Goal: Transaction & Acquisition: Book appointment/travel/reservation

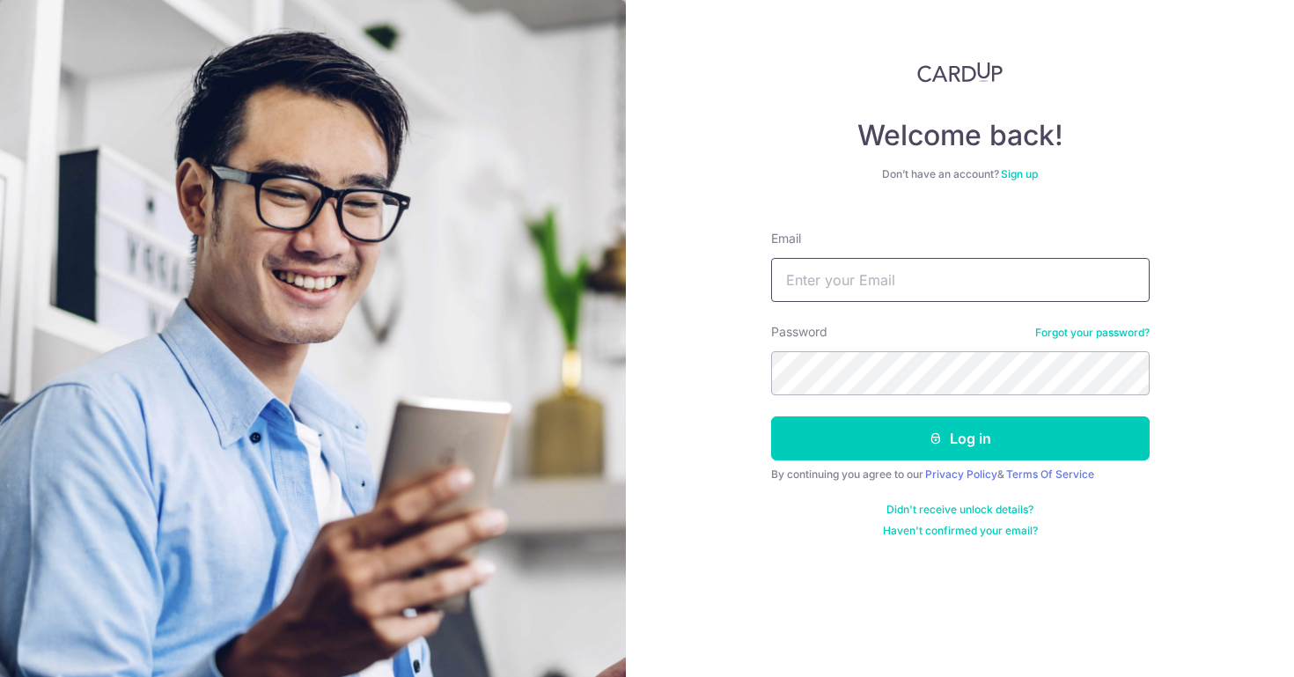
click at [851, 283] on input "Email" at bounding box center [960, 280] width 379 height 44
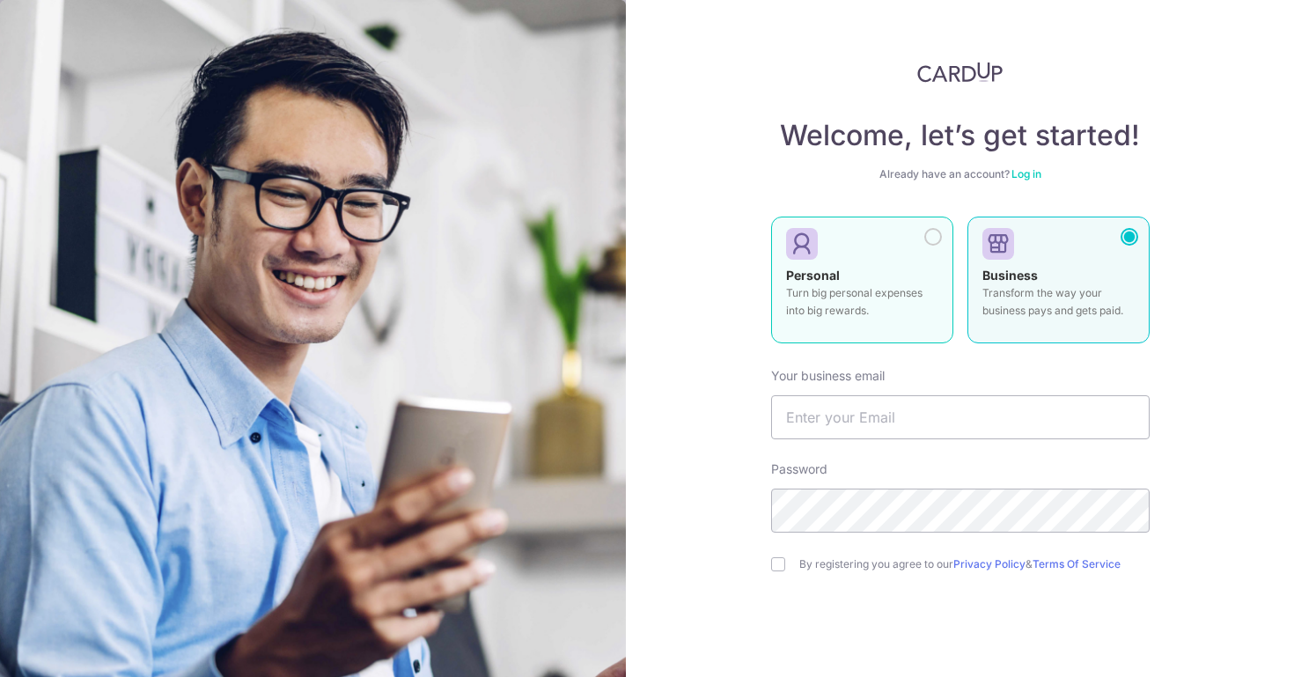
click at [923, 272] on div "Personal Turn big personal expenses into big rewards." at bounding box center [862, 298] width 152 height 62
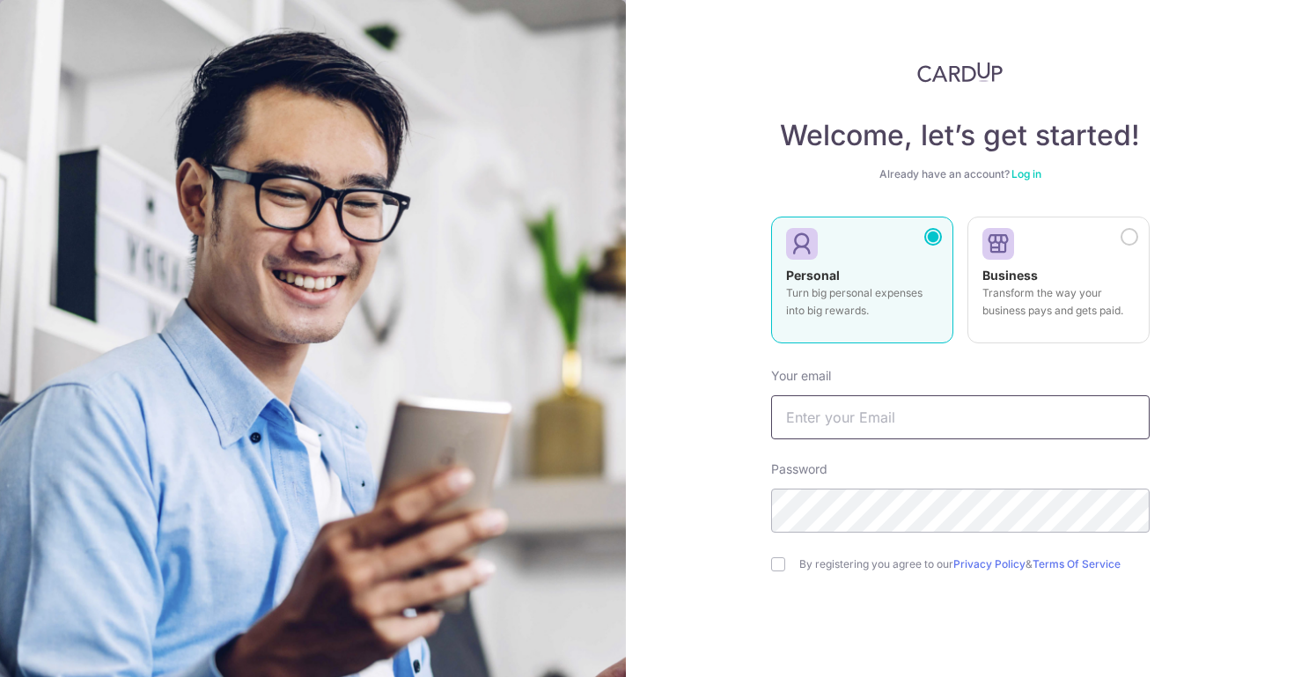
click at [855, 430] on input "text" at bounding box center [960, 417] width 379 height 44
click at [832, 420] on input "text" at bounding box center [960, 417] width 379 height 44
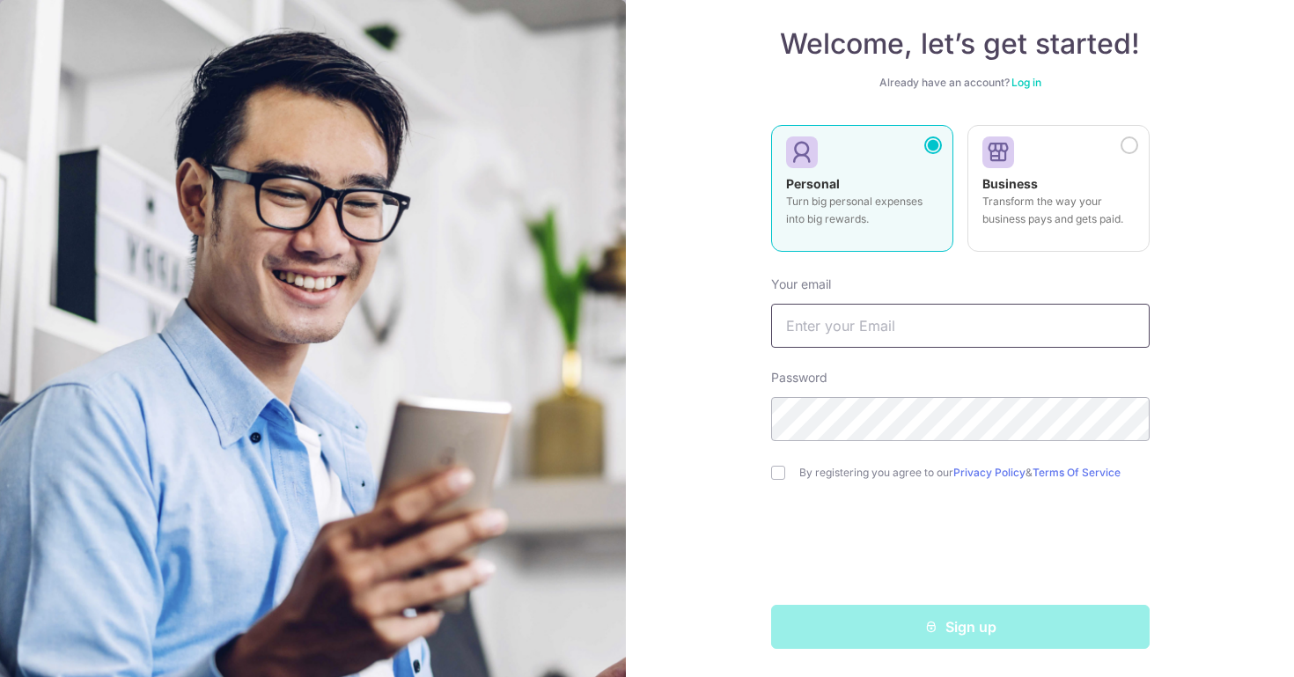
scroll to position [92, 0]
type input "[EMAIL_ADDRESS][DOMAIN_NAME]"
click at [782, 476] on input "checkbox" at bounding box center [778, 473] width 14 height 14
checkbox input "true"
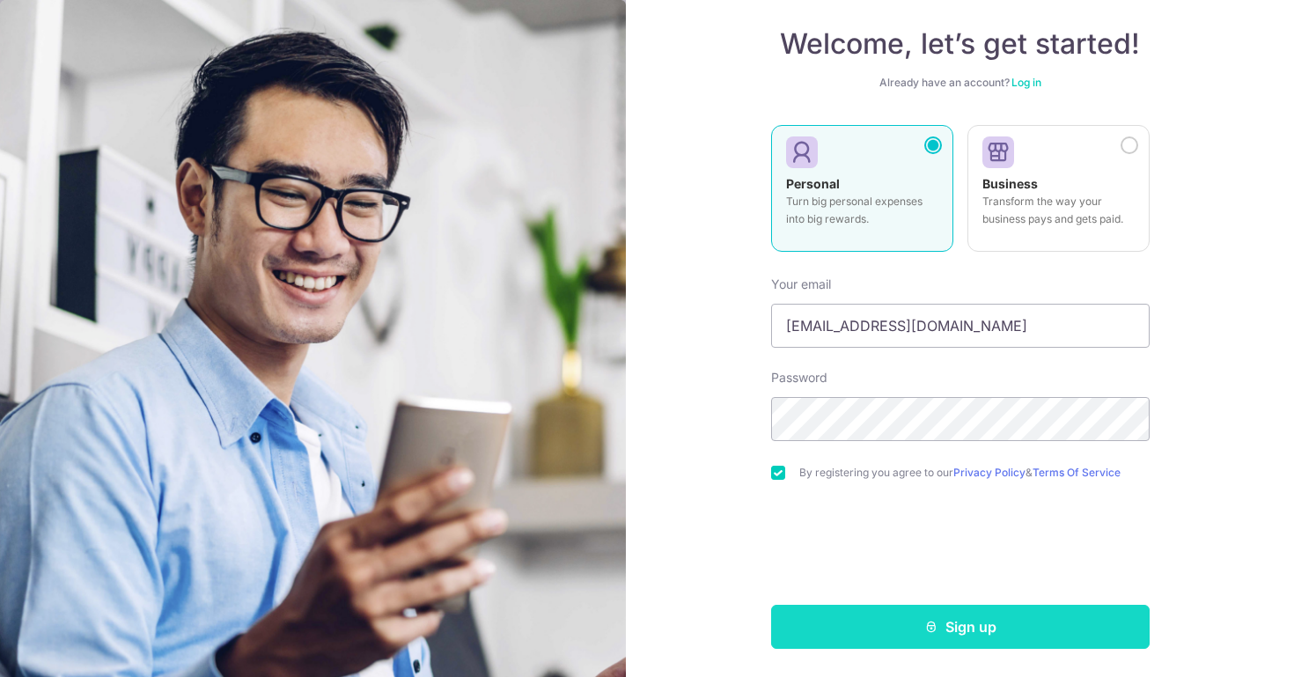
click at [835, 618] on button "Sign up" at bounding box center [960, 627] width 379 height 44
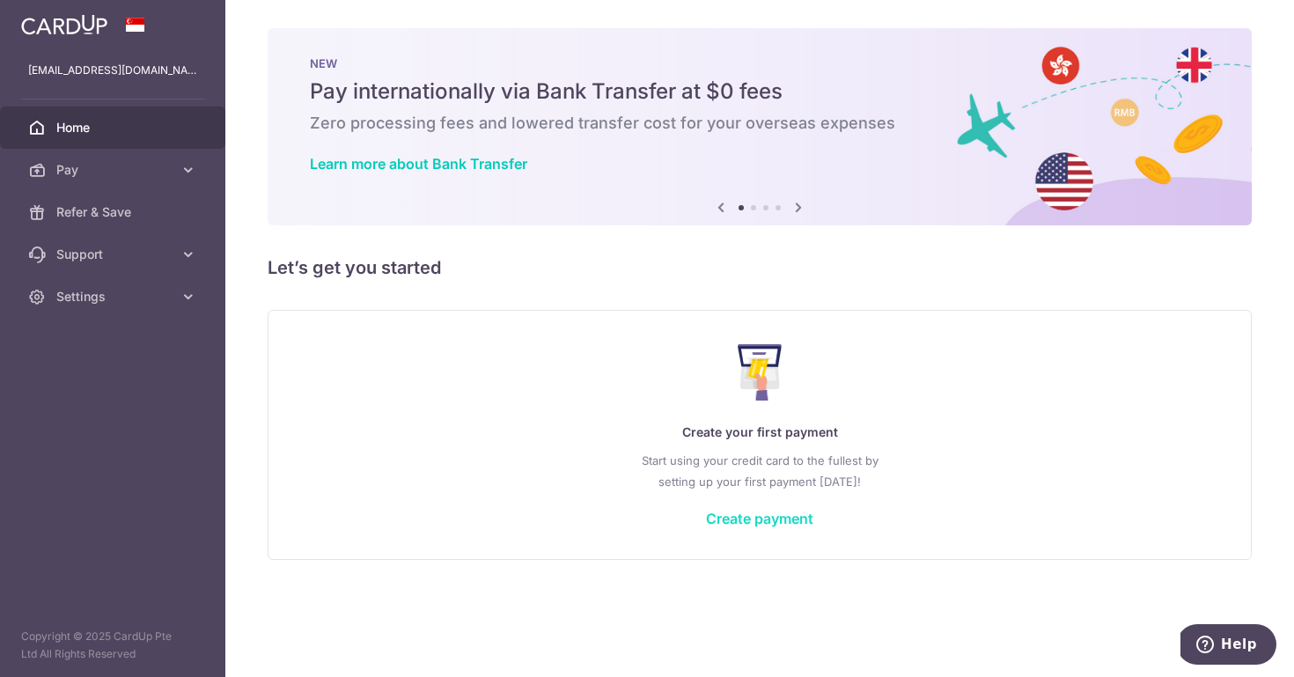
click at [733, 522] on link "Create payment" at bounding box center [759, 519] width 107 height 18
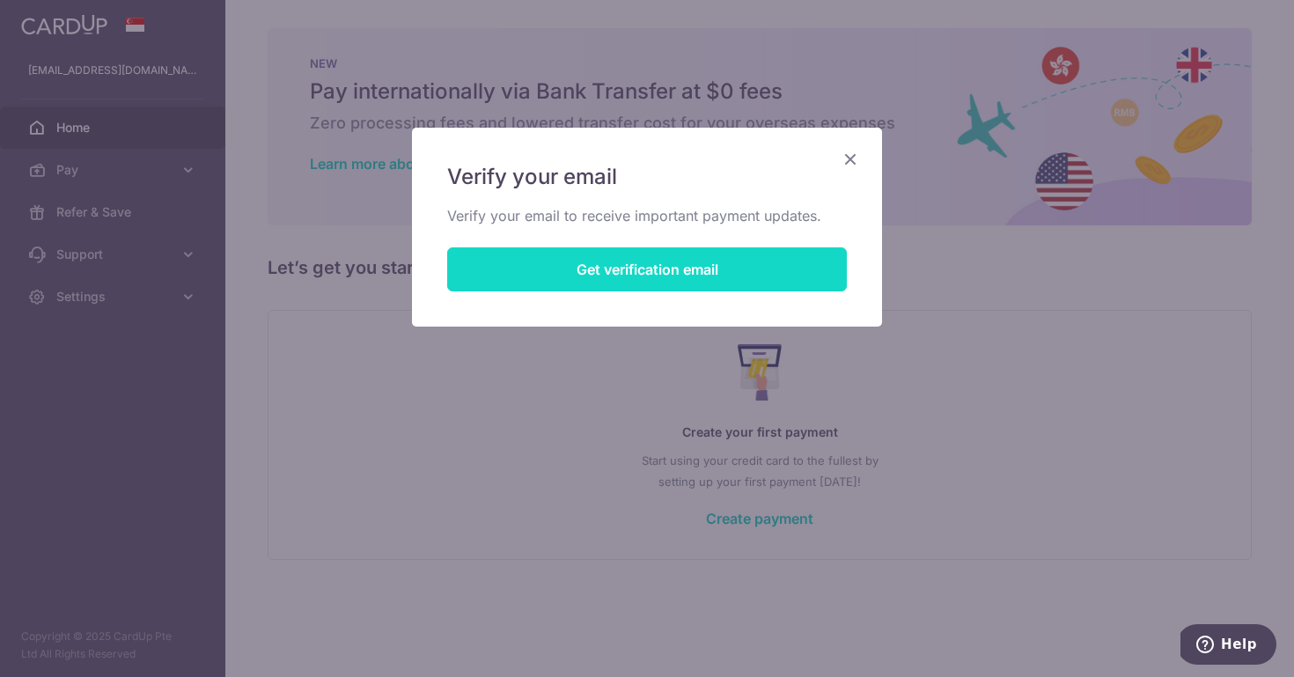
click at [665, 272] on button "Get verification email" at bounding box center [647, 269] width 400 height 44
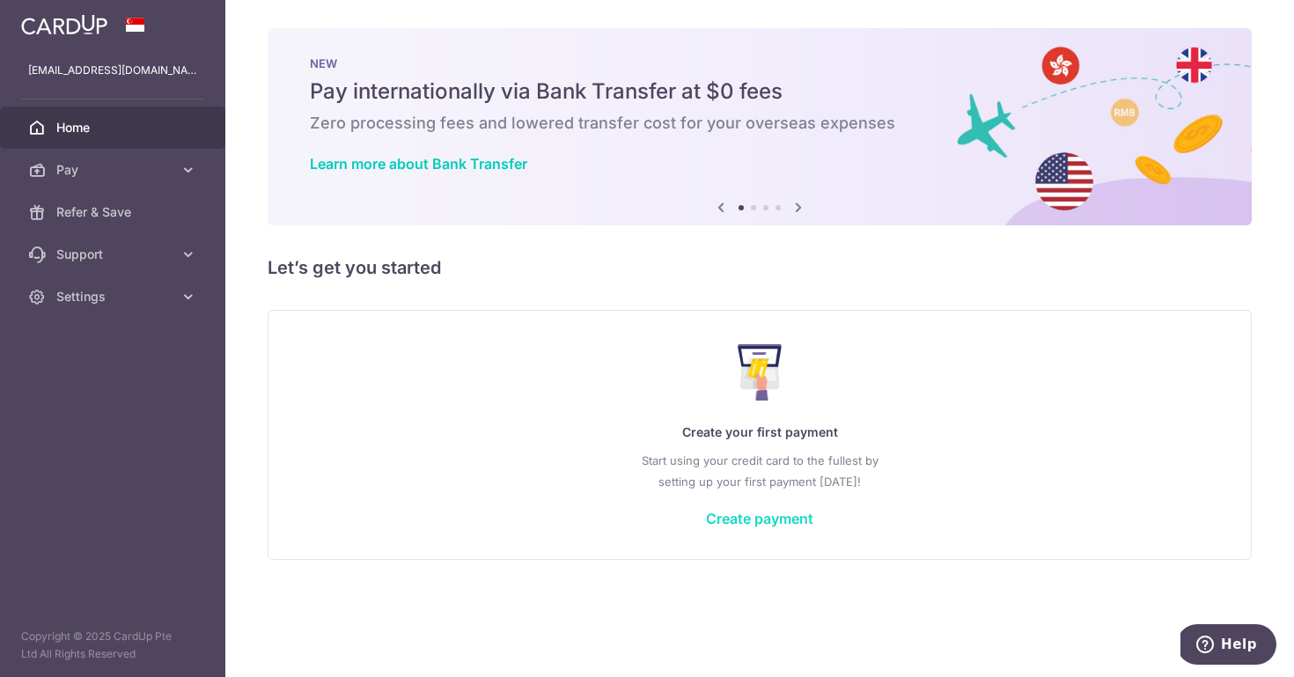
click at [775, 514] on link "Create payment" at bounding box center [759, 519] width 107 height 18
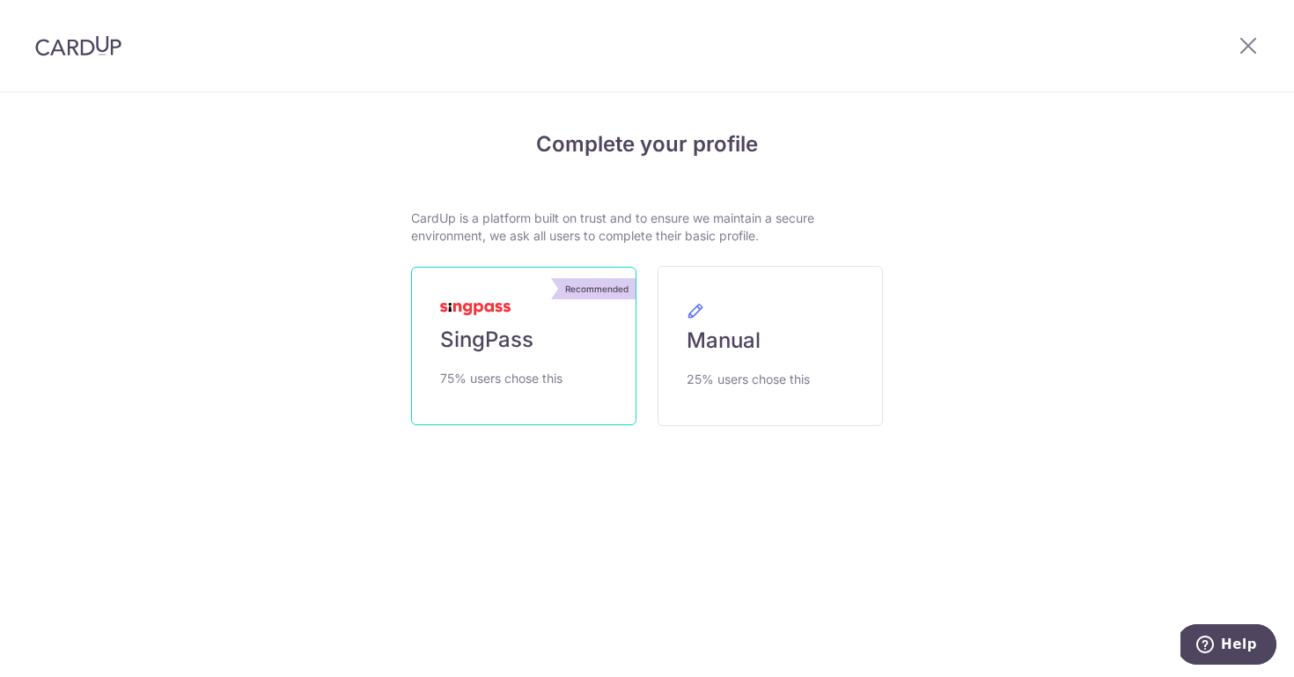
click at [534, 361] on link "Recommended SingPass 75% users chose this" at bounding box center [523, 346] width 225 height 158
click at [556, 364] on link "Recommended SingPass 75% users chose this" at bounding box center [523, 346] width 225 height 158
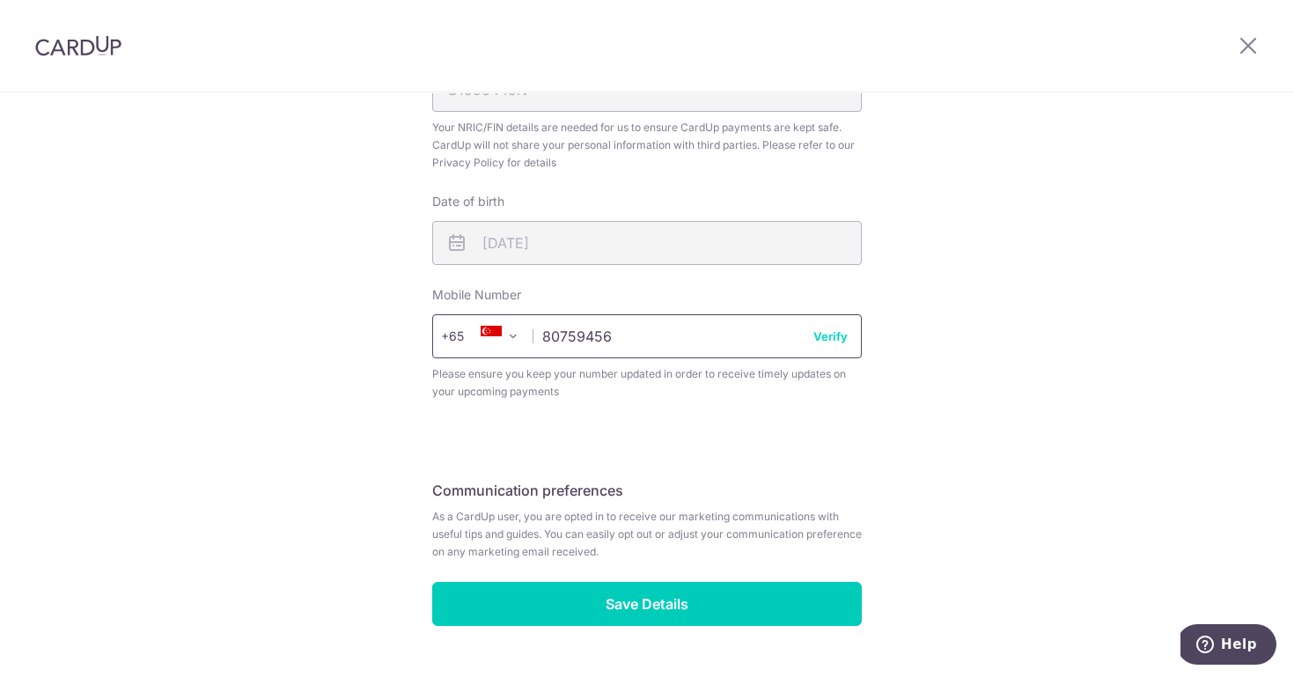
scroll to position [594, 0]
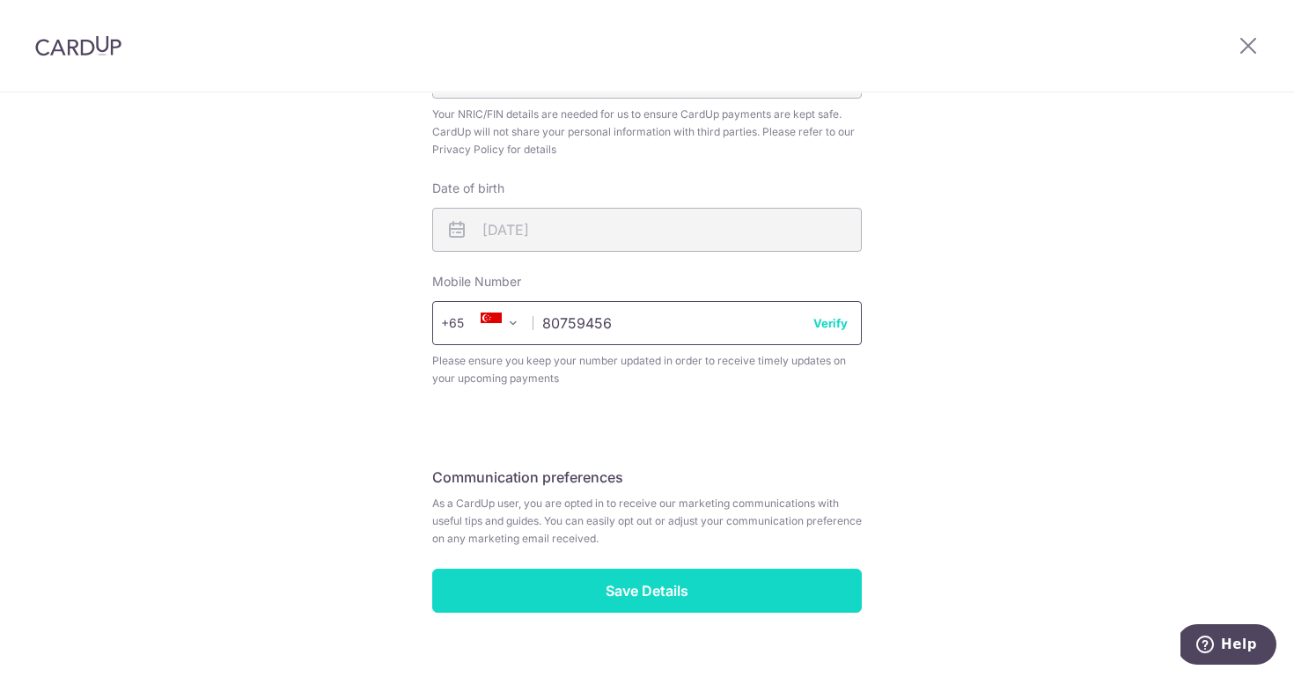
type input "80759456"
click at [561, 602] on input "Save Details" at bounding box center [647, 591] width 430 height 44
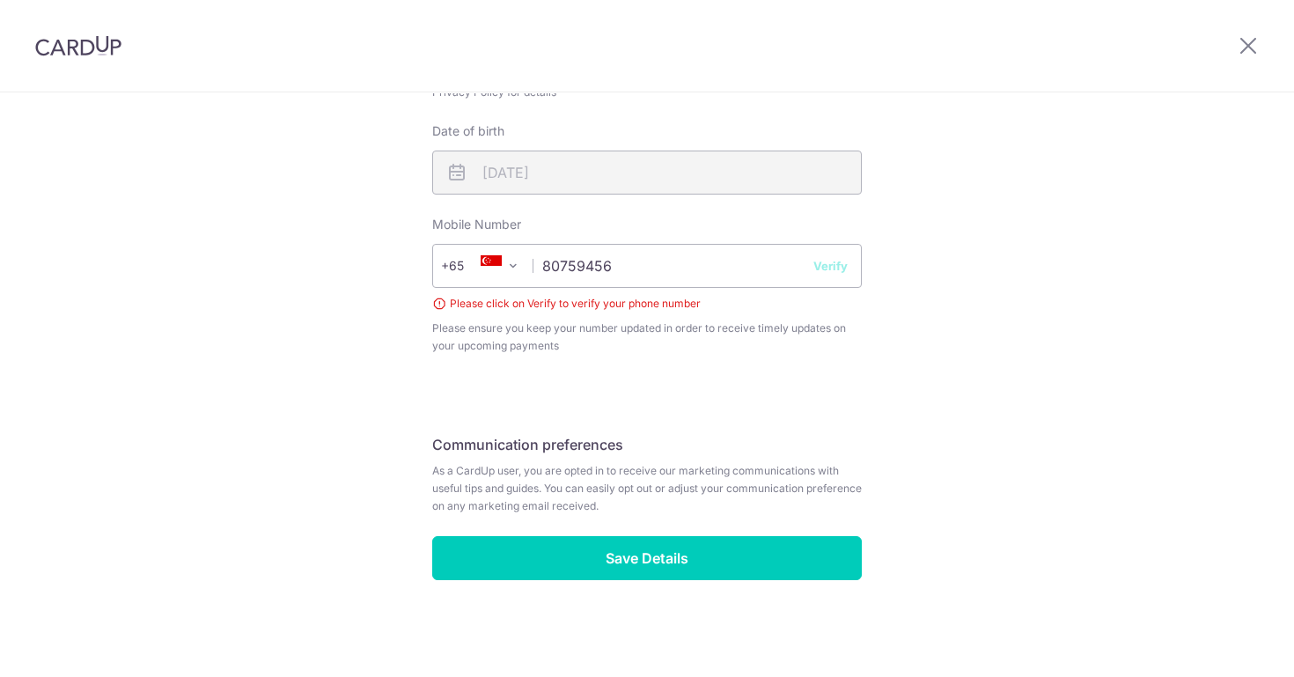
click at [831, 272] on button "Verify" at bounding box center [830, 266] width 34 height 18
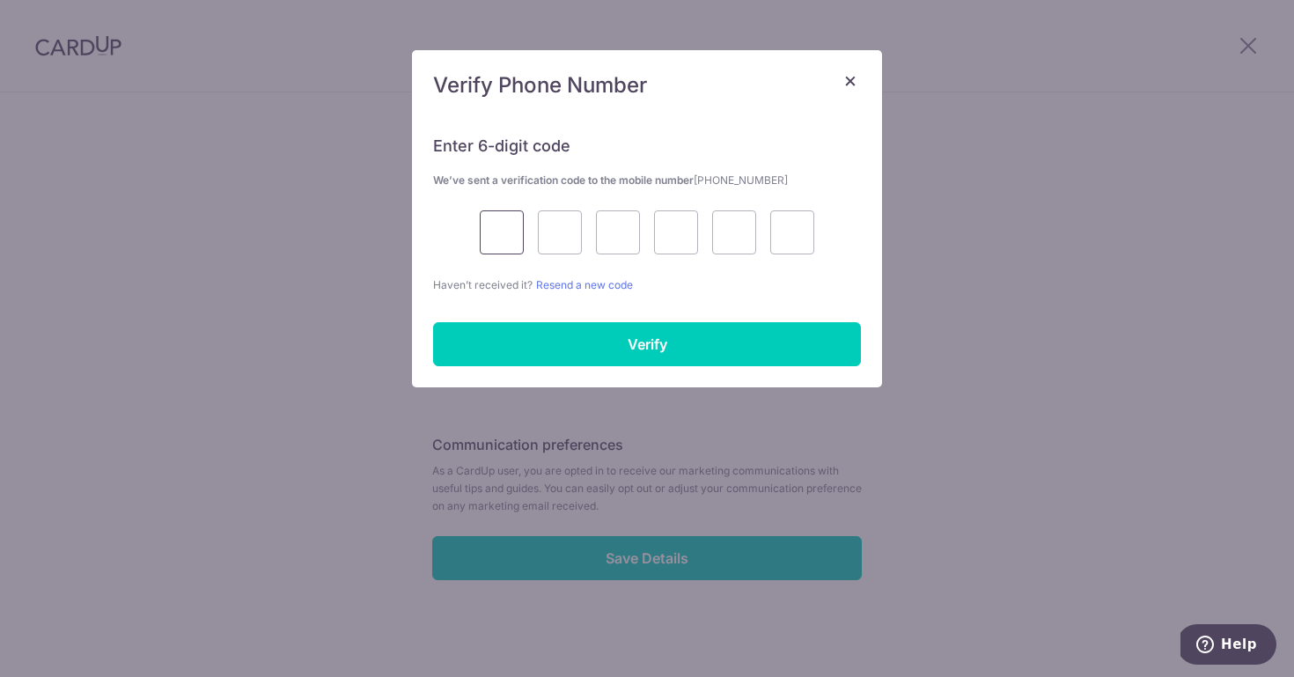
click at [514, 238] on input "text" at bounding box center [502, 232] width 44 height 44
type input "2"
type input "7"
type input "5"
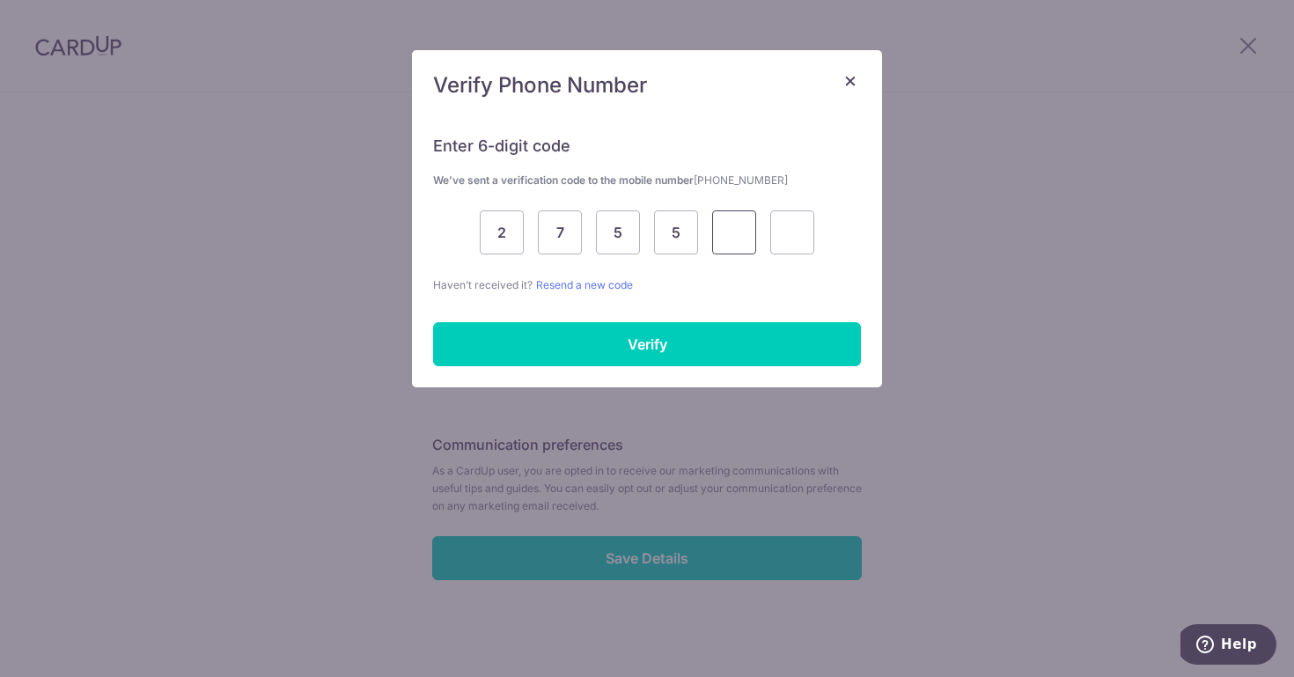
type input "8"
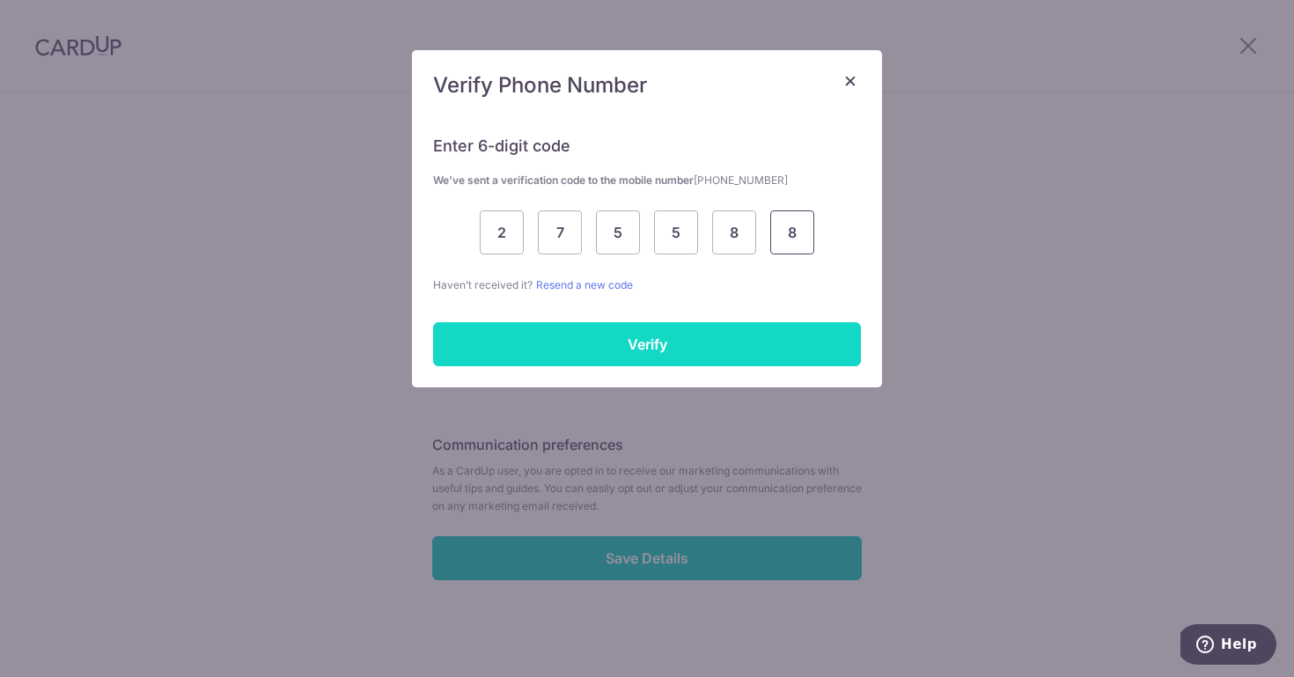
type input "8"
click at [563, 335] on input "Verify" at bounding box center [647, 344] width 428 height 44
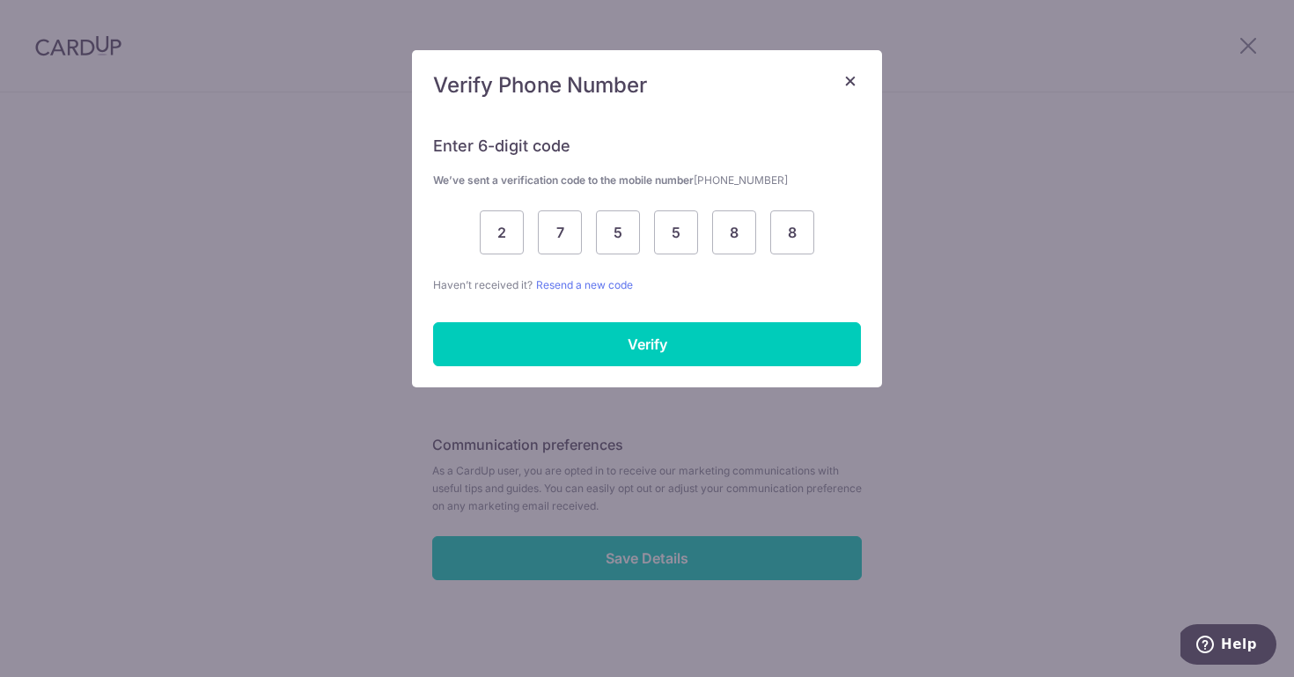
scroll to position [627, 0]
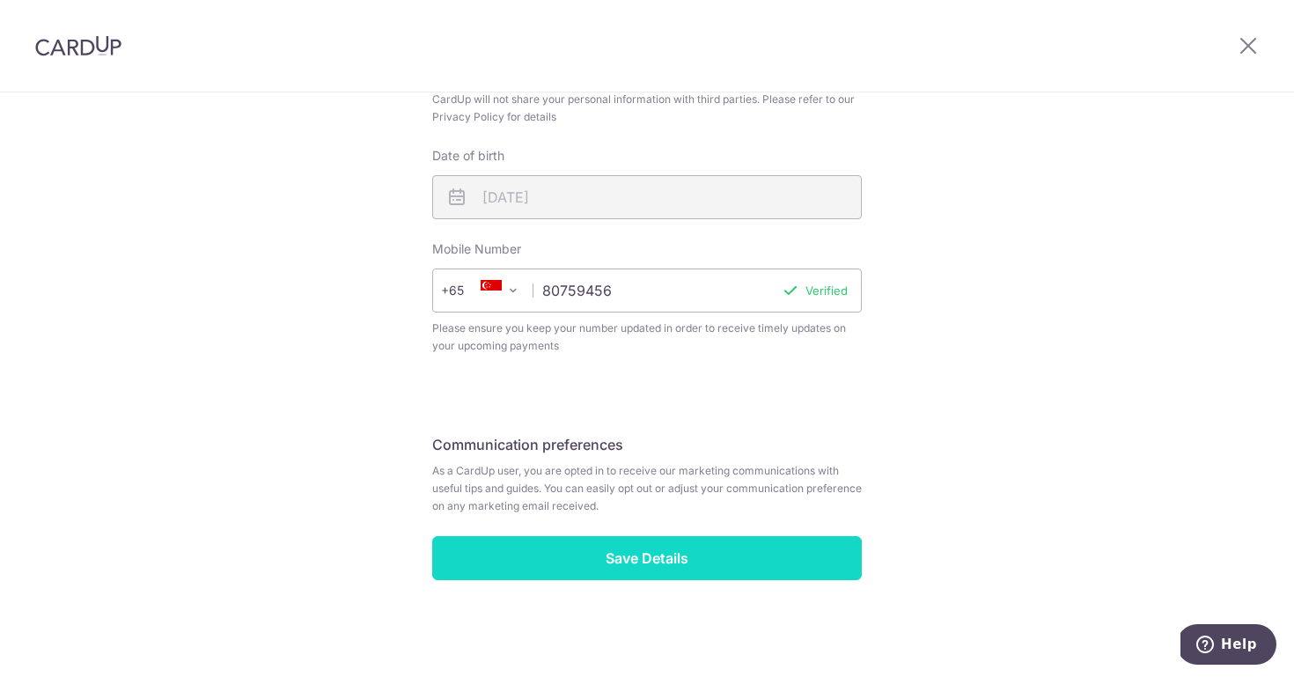
click at [622, 559] on input "Save Details" at bounding box center [647, 558] width 430 height 44
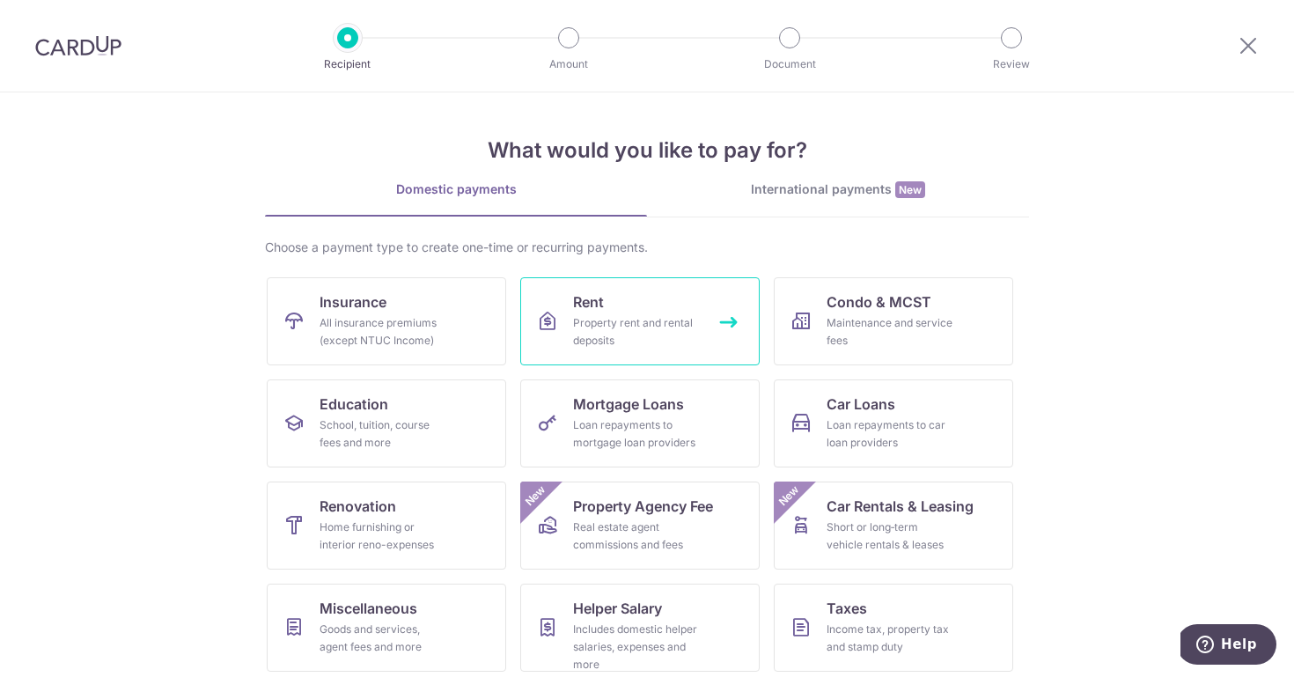
click at [615, 320] on div "Property rent and rental deposits" at bounding box center [636, 331] width 127 height 35
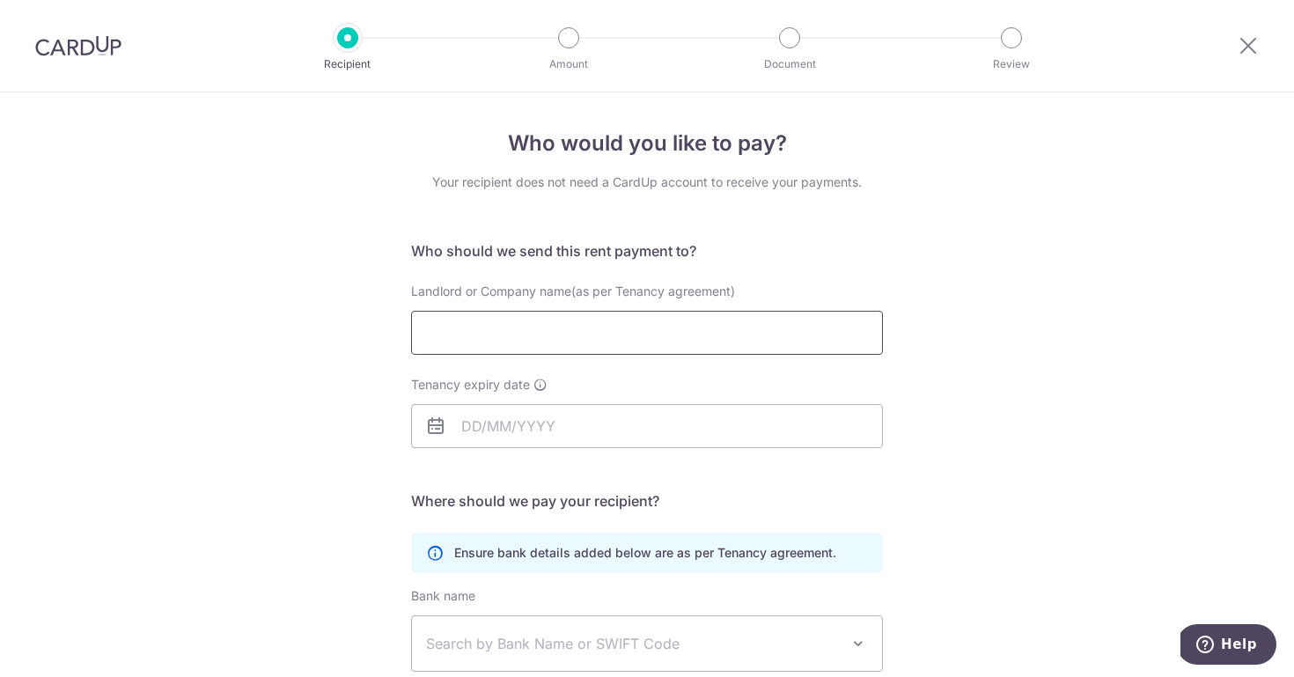
click at [604, 331] on input "Landlord or Company name(as per Tenancy agreement)" at bounding box center [647, 333] width 472 height 44
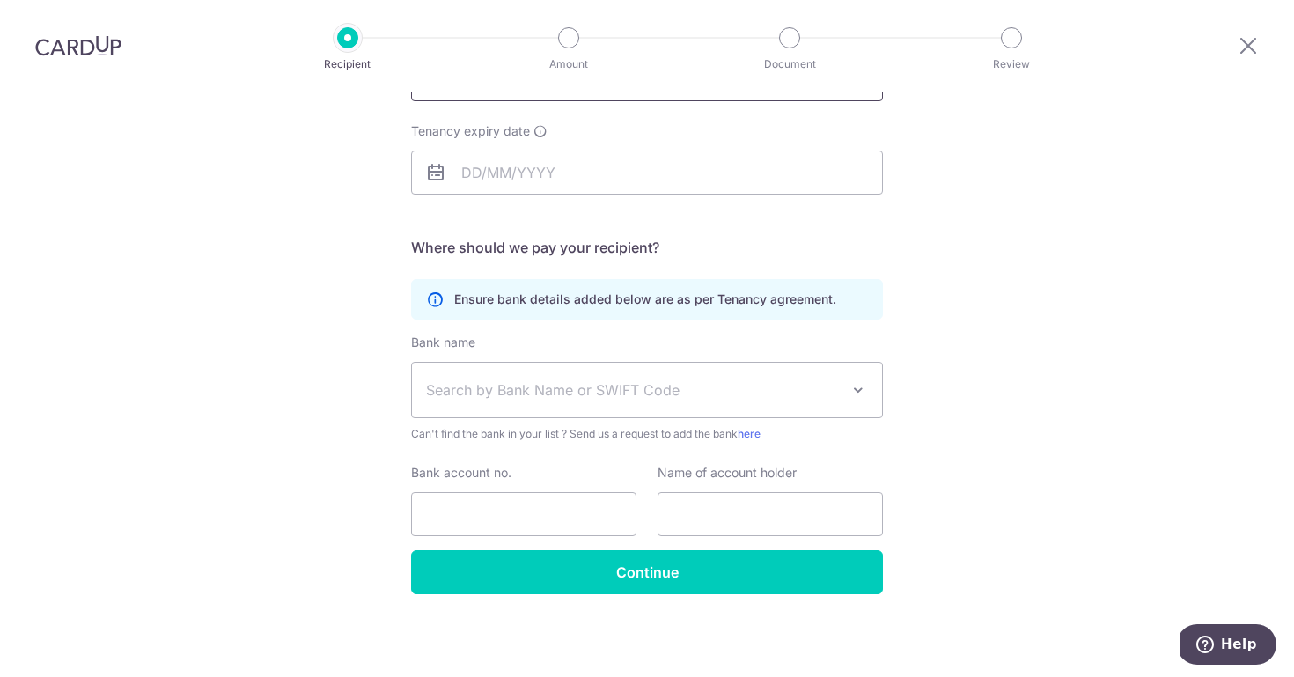
scroll to position [254, 0]
click at [532, 401] on span "Search by Bank Name or SWIFT Code" at bounding box center [647, 390] width 470 height 55
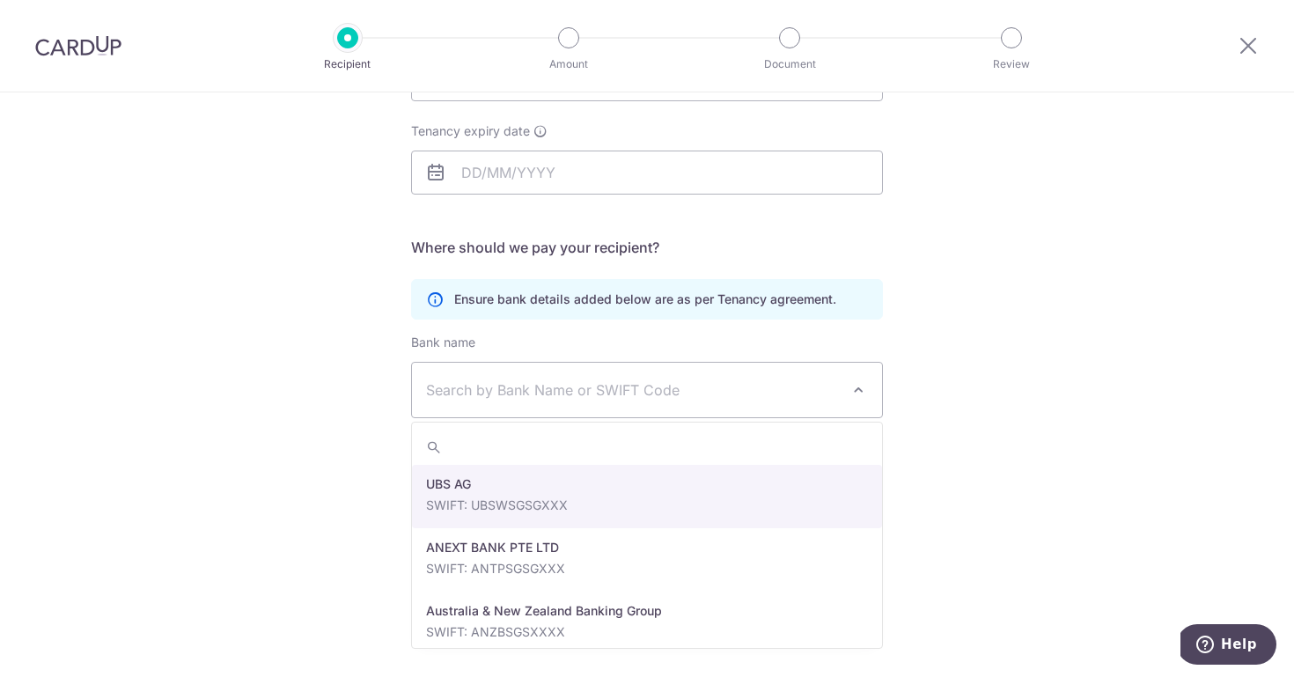
click at [533, 386] on span "Search by Bank Name or SWIFT Code" at bounding box center [633, 389] width 414 height 21
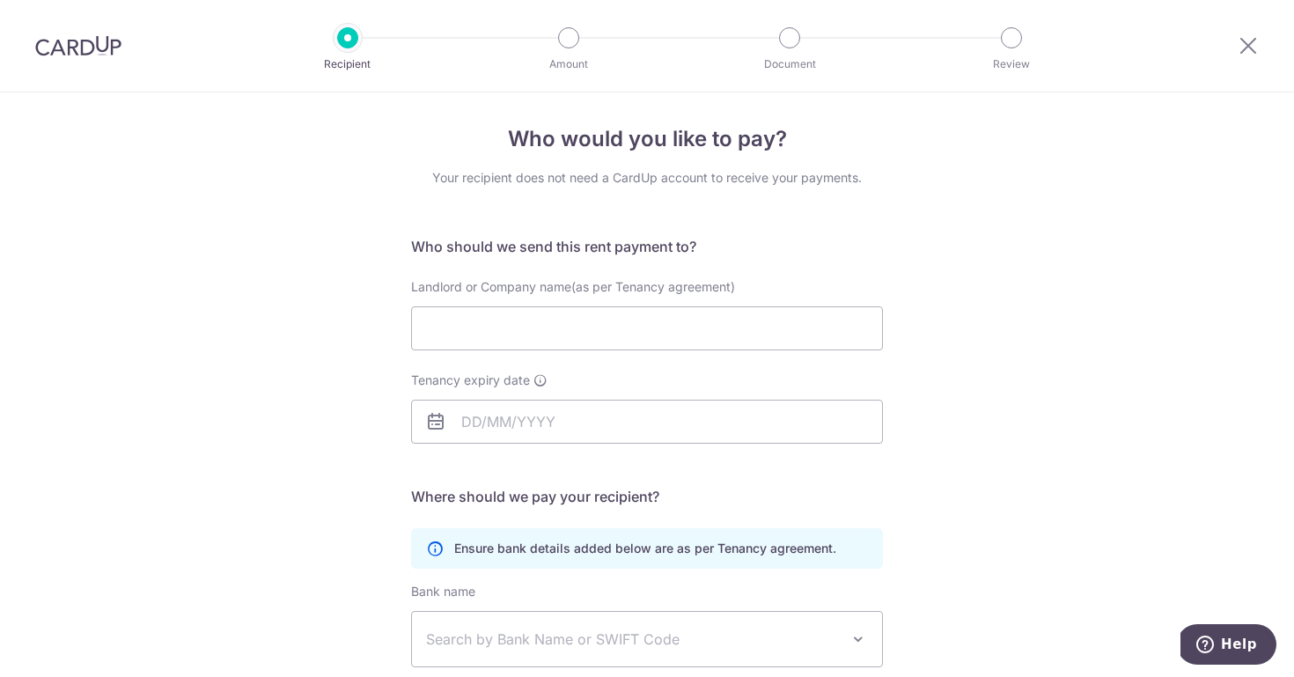
scroll to position [2, 0]
click at [461, 321] on input "Landlord or Company name(as per Tenancy agreement)" at bounding box center [647, 331] width 472 height 44
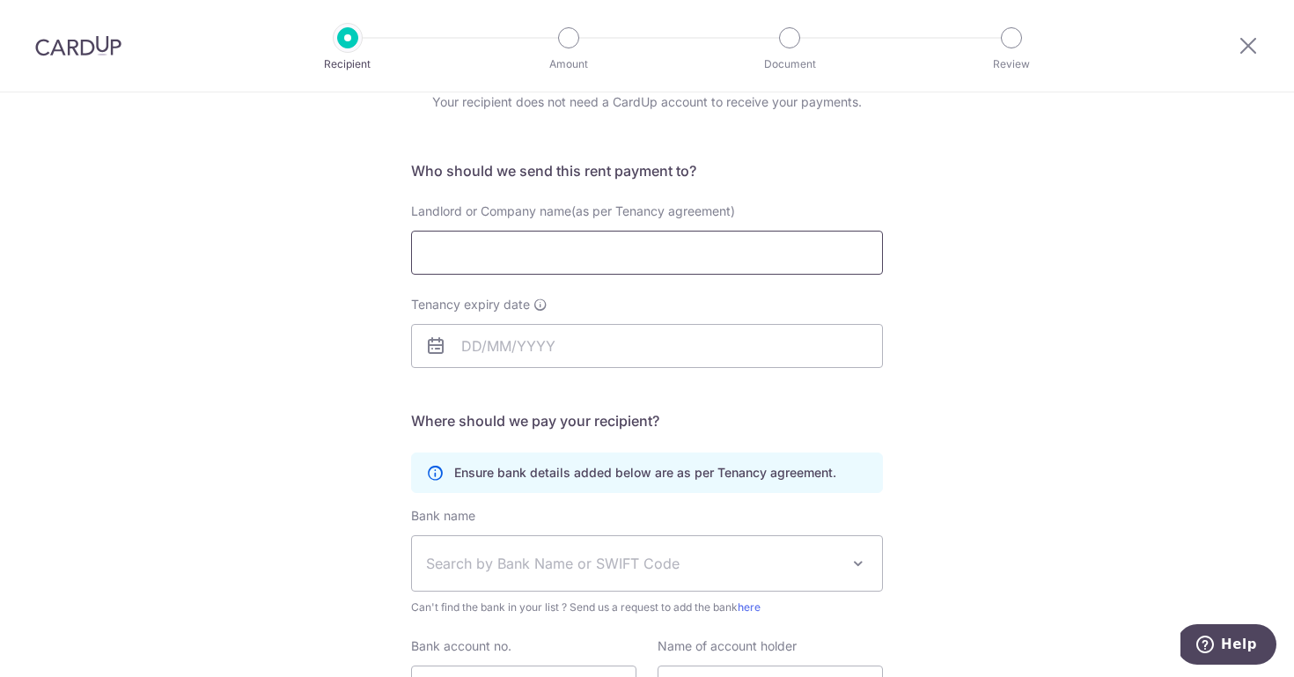
scroll to position [70, 0]
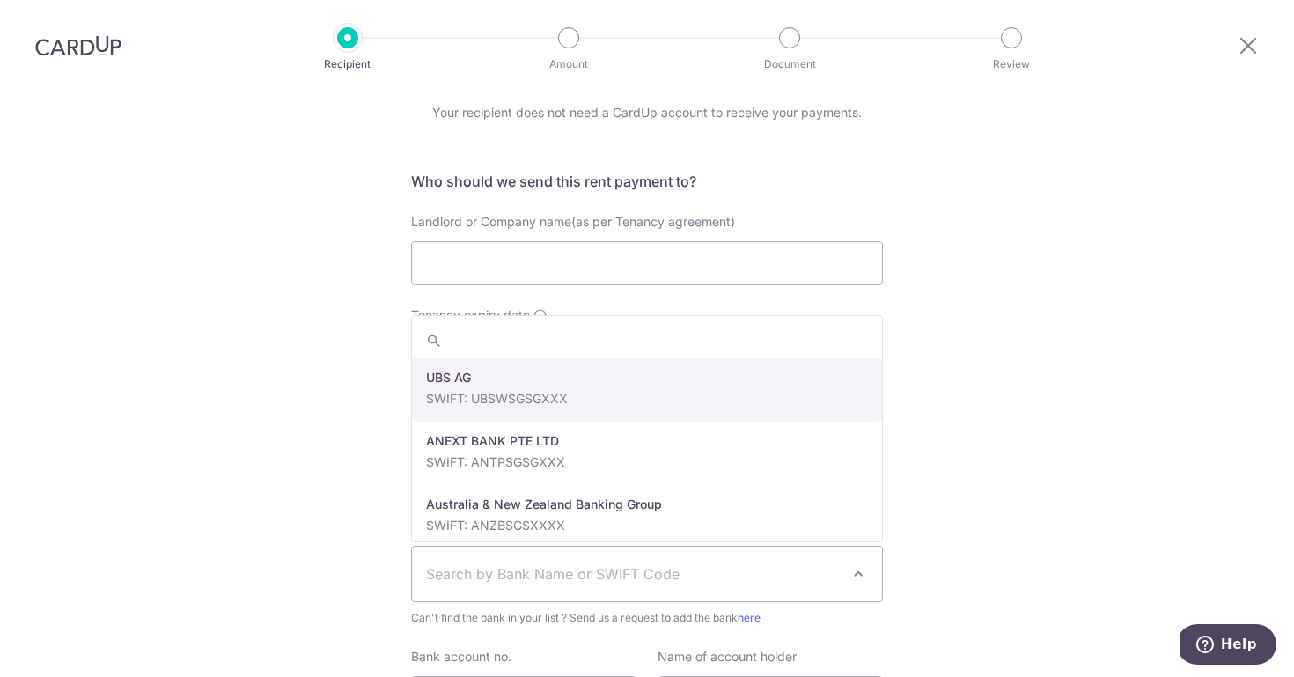
click at [535, 578] on span "Search by Bank Name or SWIFT Code" at bounding box center [633, 573] width 414 height 21
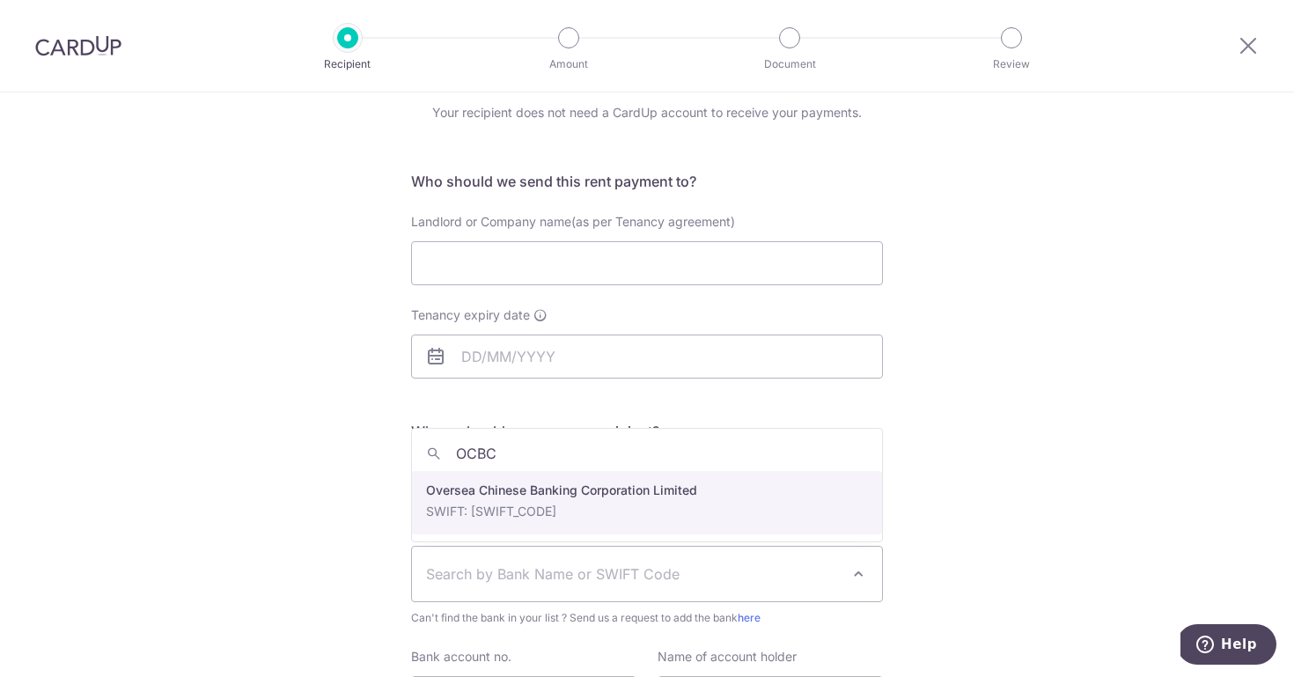
type input "OCBC"
select select "12"
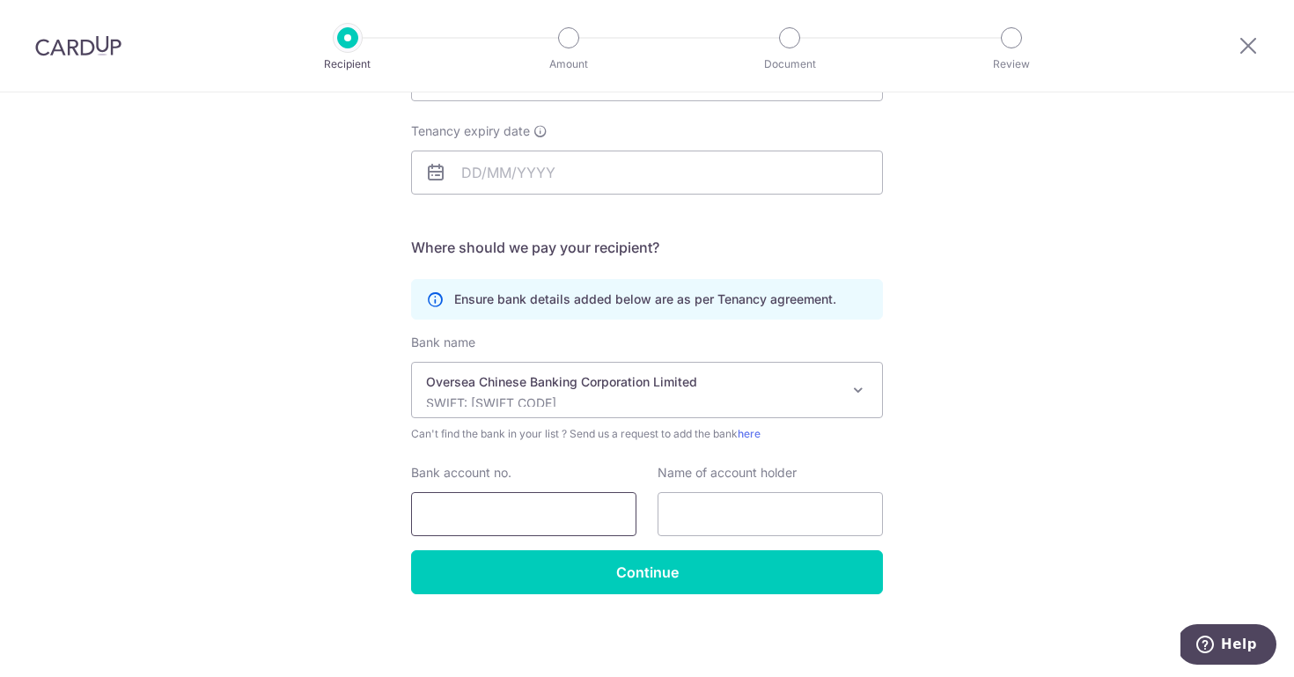
scroll to position [254, 0]
click at [511, 511] on input "Bank account no." at bounding box center [523, 514] width 225 height 44
paste input "609260146001"
type input "609260146001"
click at [735, 522] on input "text" at bounding box center [770, 514] width 225 height 44
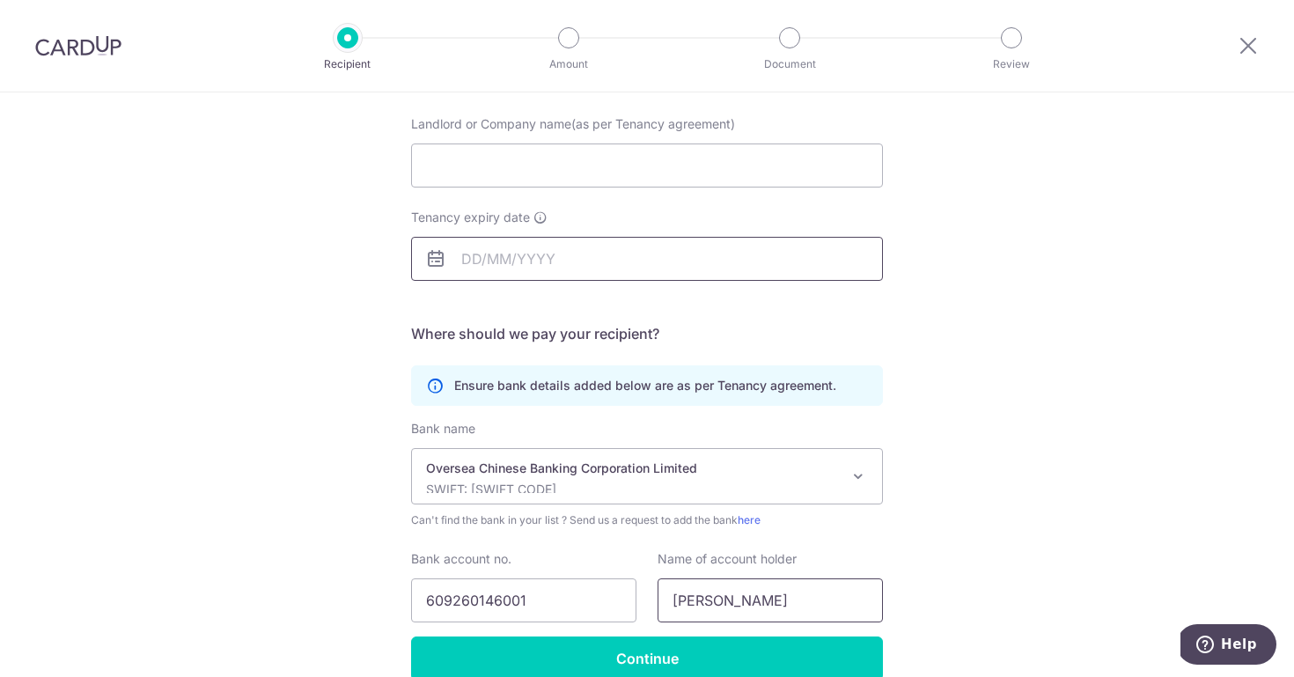
scroll to position [127, 0]
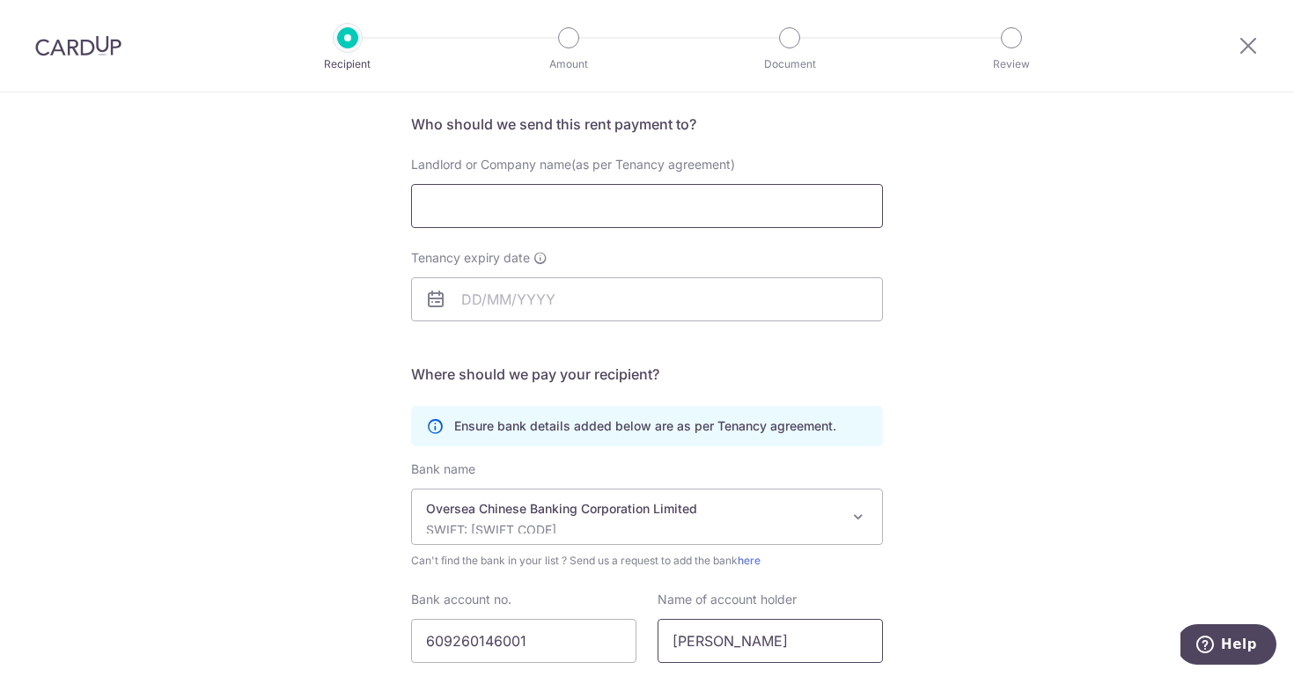
type input "[PERSON_NAME]"
click at [503, 197] on input "Landlord or Company name(as per Tenancy agreement)" at bounding box center [647, 206] width 472 height 44
type input "[PERSON_NAME]"
click at [487, 299] on input "Tenancy expiry date" at bounding box center [647, 299] width 472 height 44
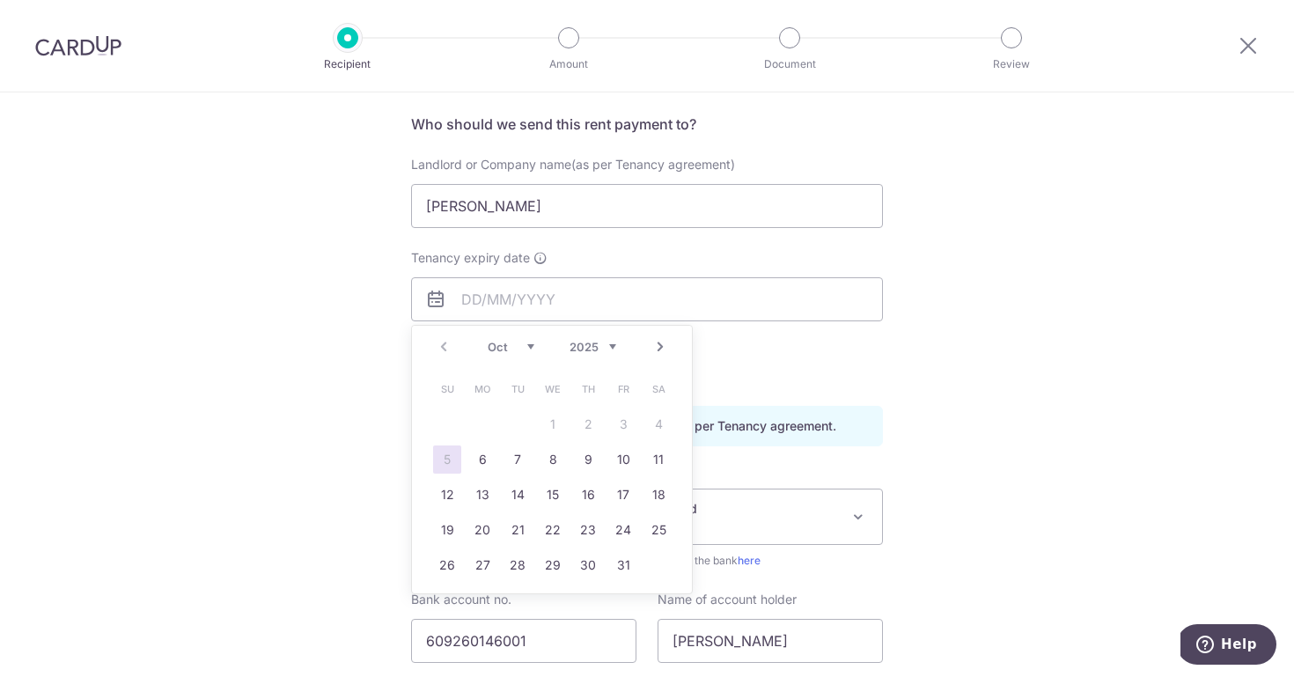
click at [982, 520] on div "Who would you like to pay? Your recipient does not need a CardUp account to rec…" at bounding box center [647, 385] width 1294 height 838
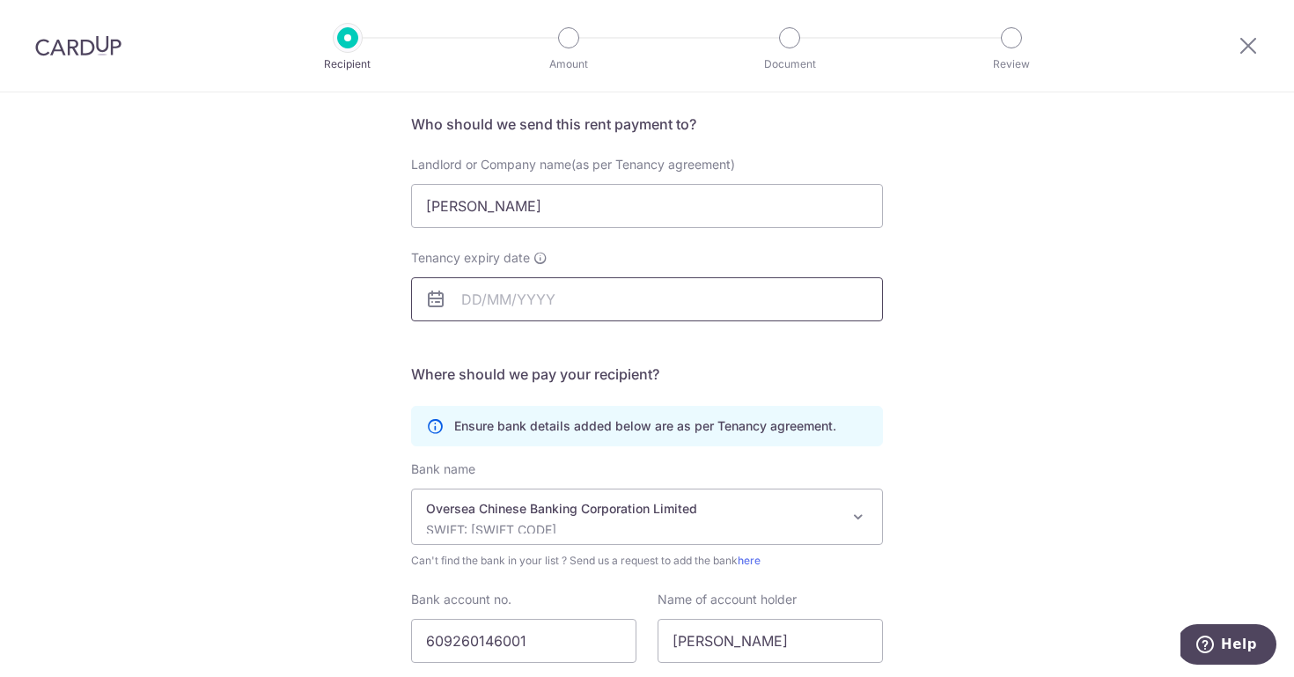
click at [539, 296] on input "Tenancy expiry date" at bounding box center [647, 299] width 472 height 44
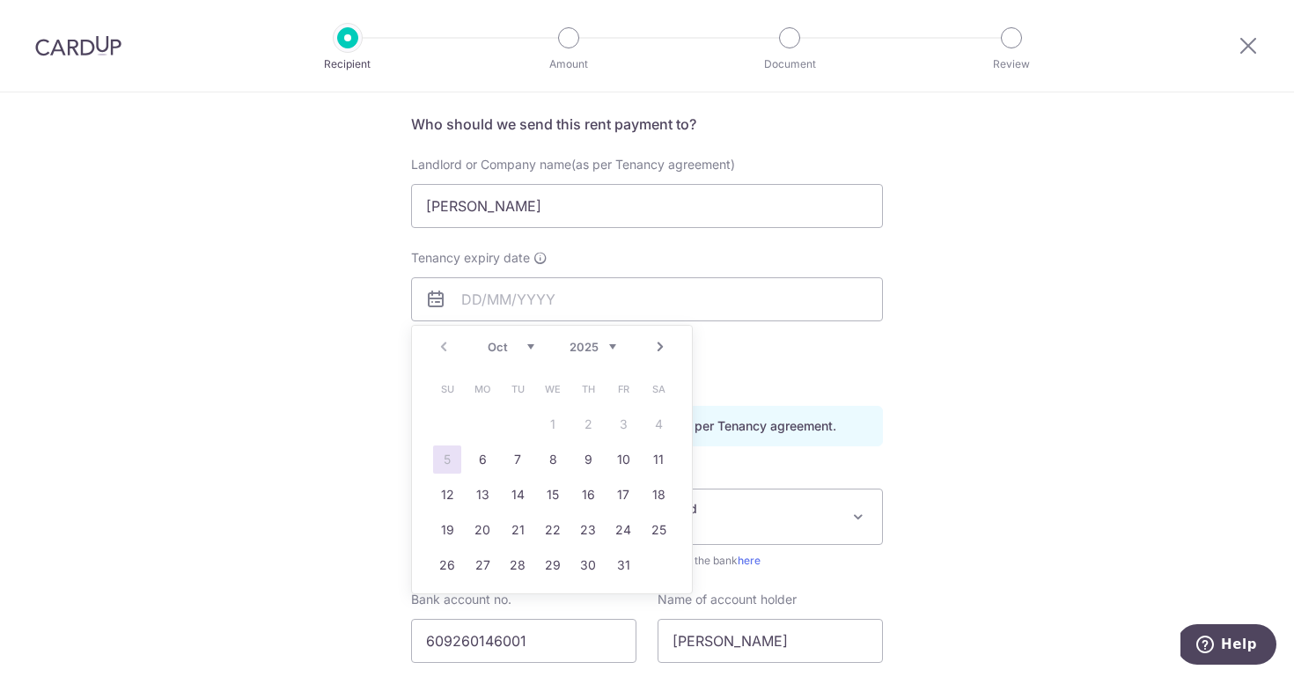
click at [563, 365] on div "Prev Next Oct Nov [DATE] 2026 2027 2028 2029 2030 2031 2032 2033 2034 2035" at bounding box center [552, 347] width 280 height 42
